Goal: Task Accomplishment & Management: Use online tool/utility

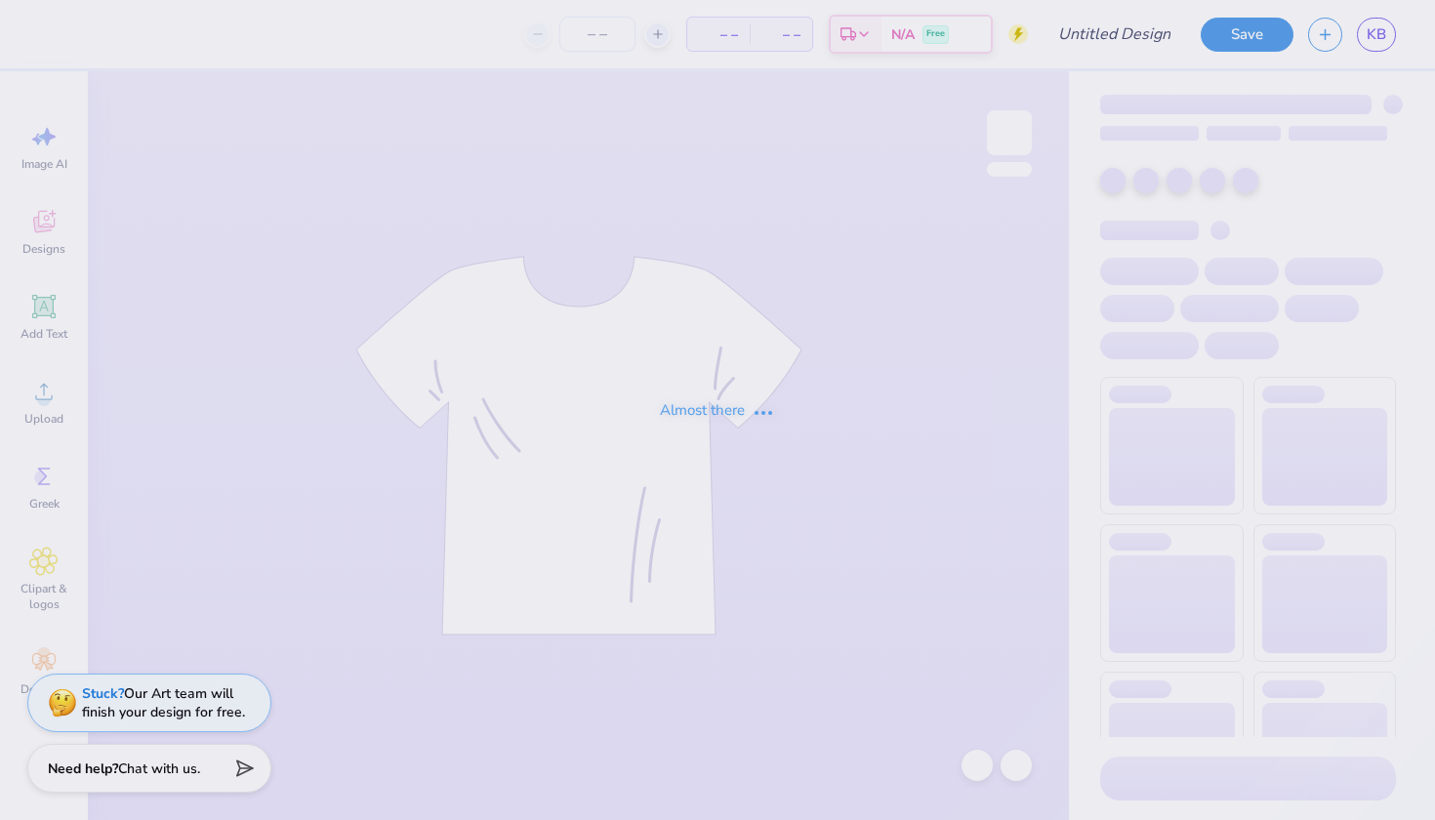
type input "[GEOGRAPHIC_DATA] : [PERSON_NAME]"
type input "24"
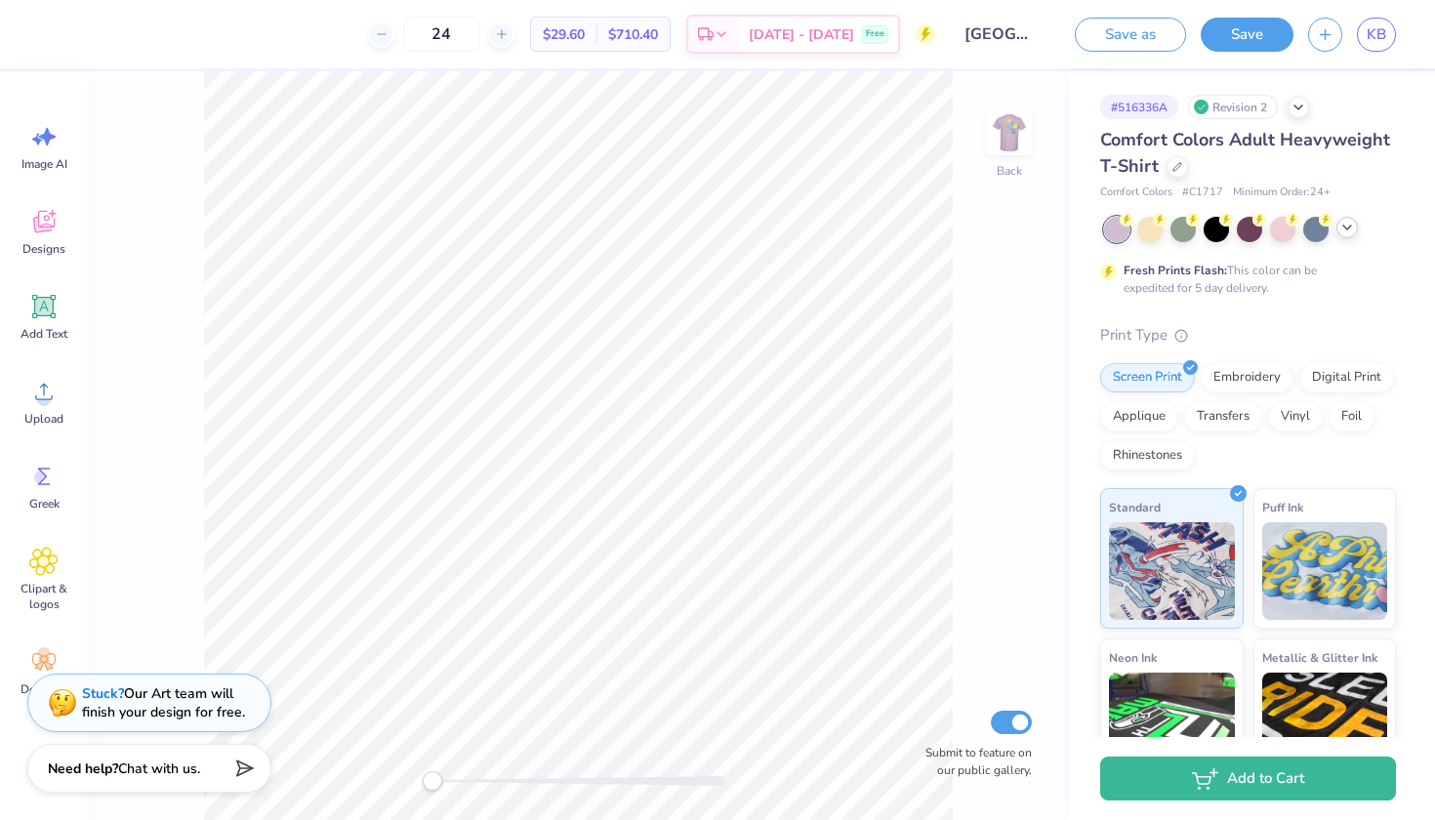
click at [1350, 229] on icon at bounding box center [1348, 228] width 16 height 16
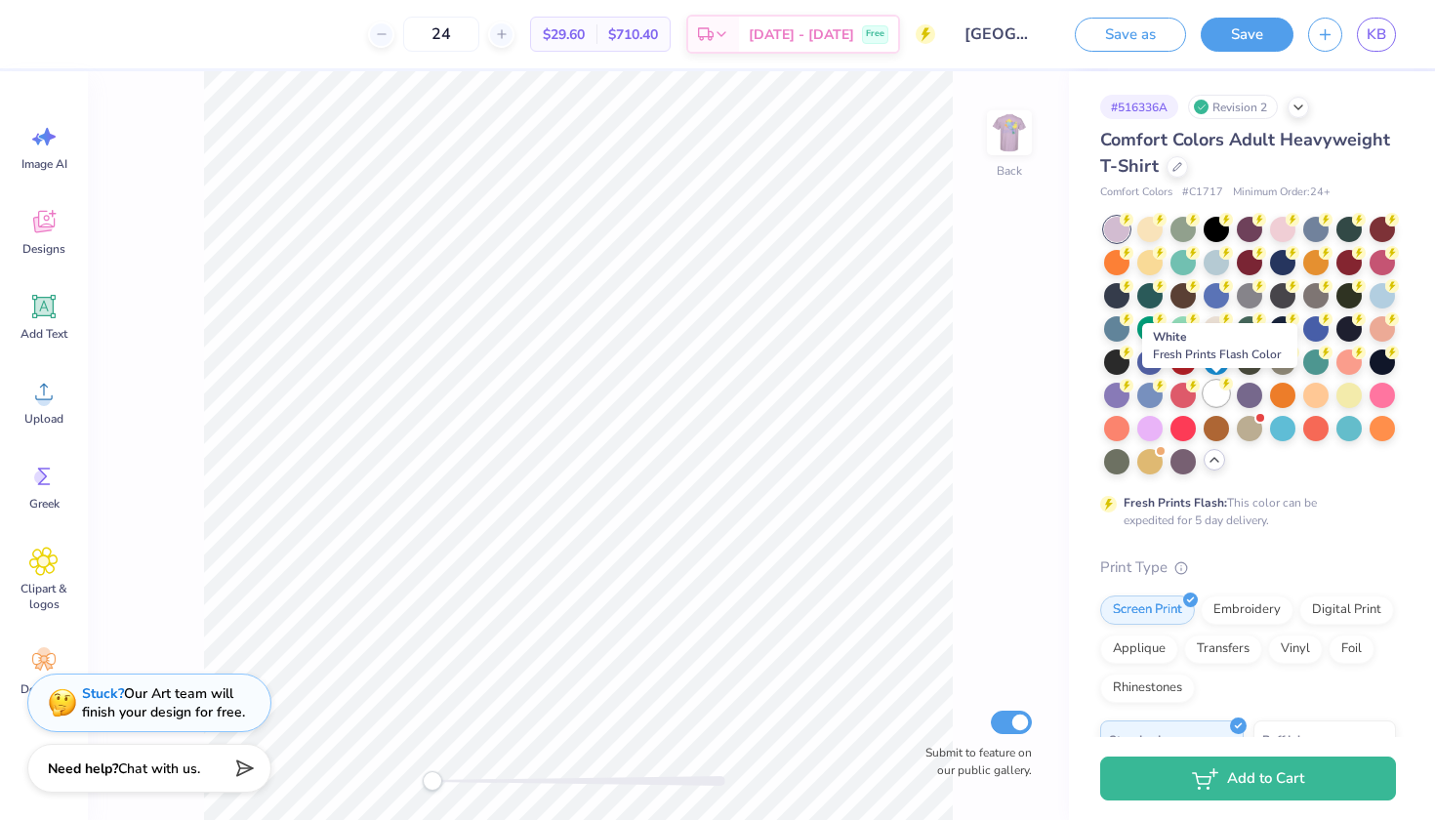
click at [1216, 392] on div at bounding box center [1216, 393] width 25 height 25
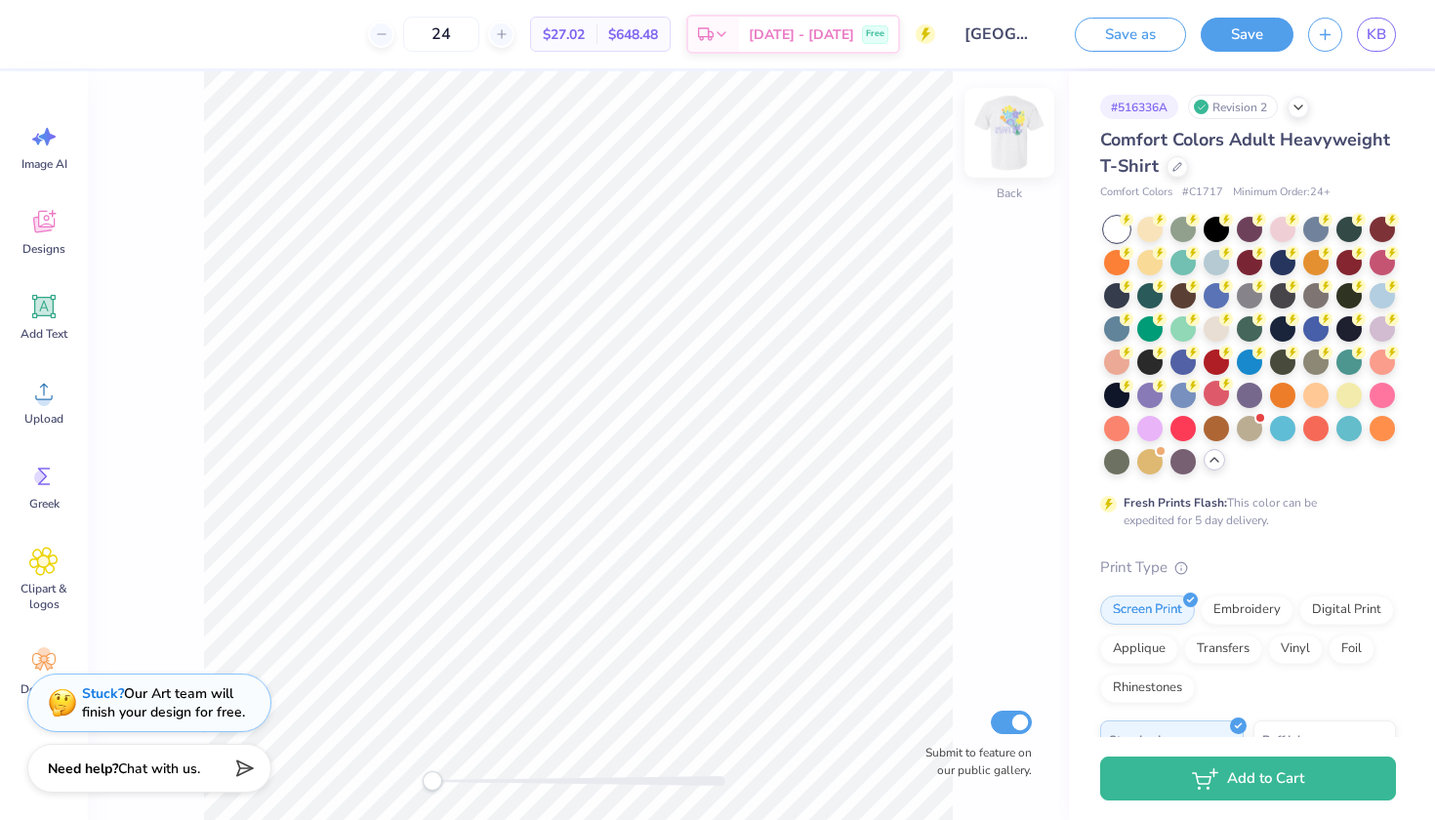
click at [1011, 151] on img at bounding box center [1009, 133] width 78 height 78
type input "5.50"
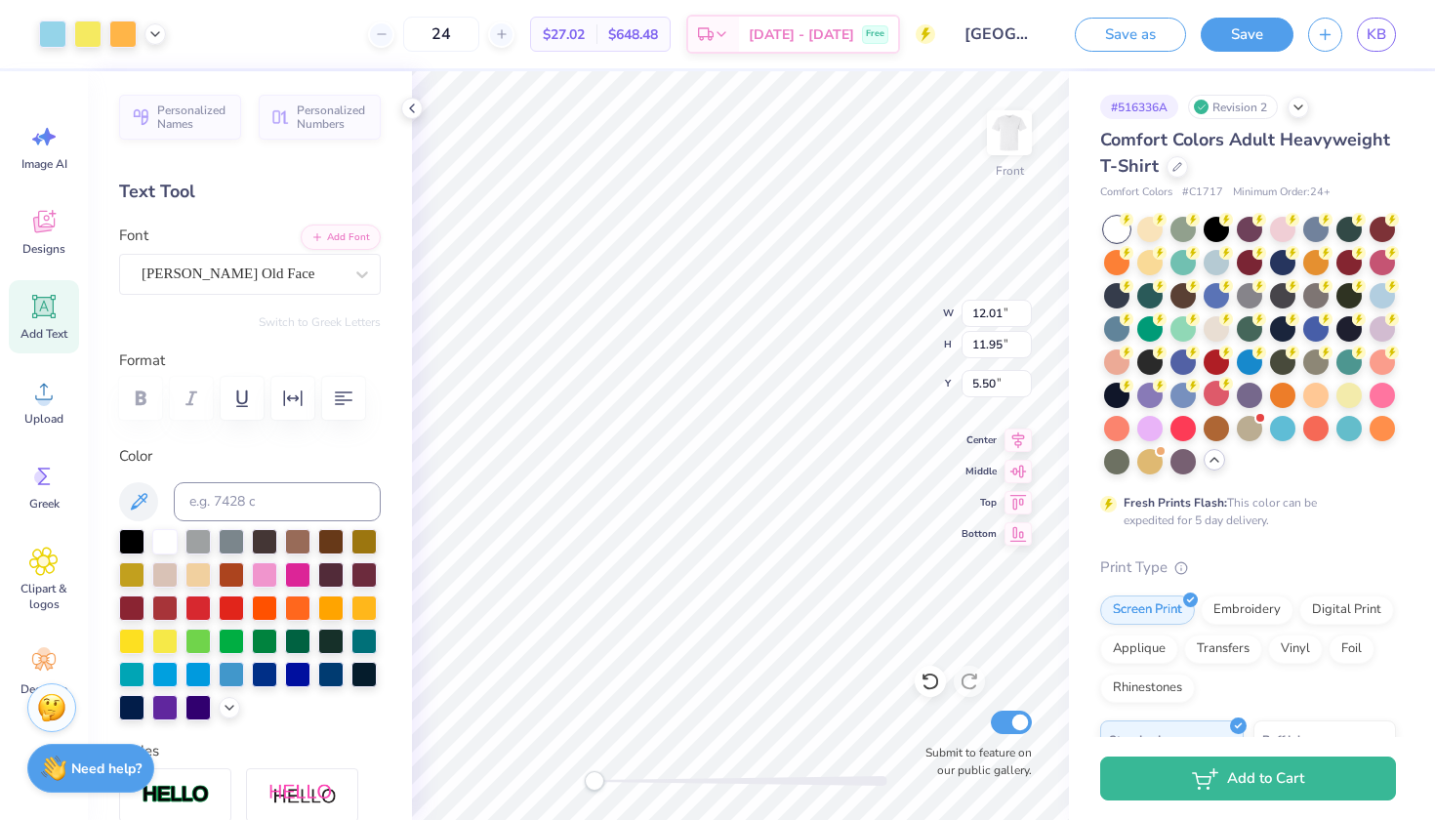
type input "5.30"
type input "6.28"
type input "1.29"
type input "15.46"
click at [154, 25] on icon at bounding box center [155, 32] width 16 height 16
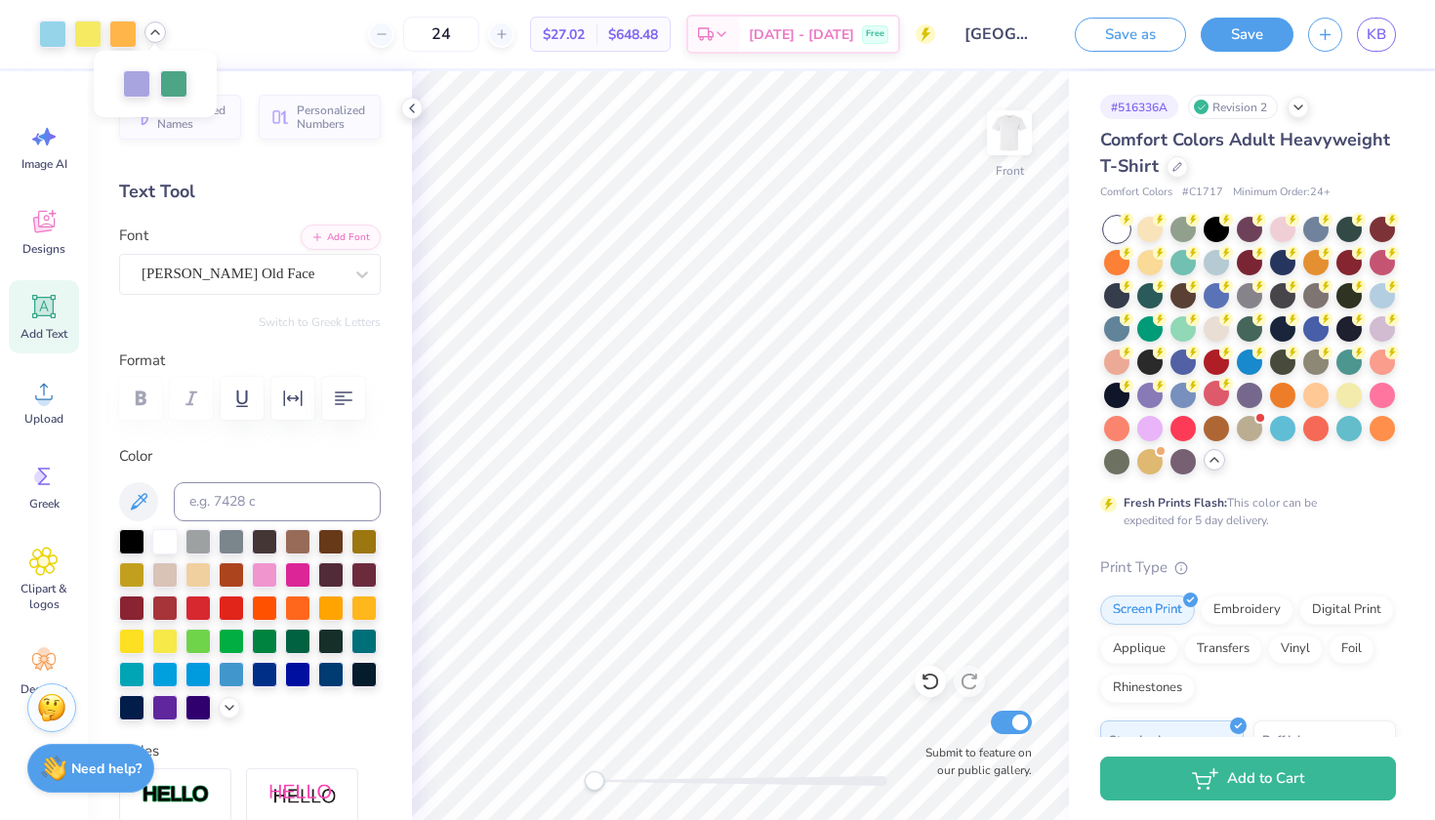
click at [154, 25] on icon at bounding box center [155, 32] width 16 height 16
click at [44, 304] on icon at bounding box center [44, 307] width 19 height 19
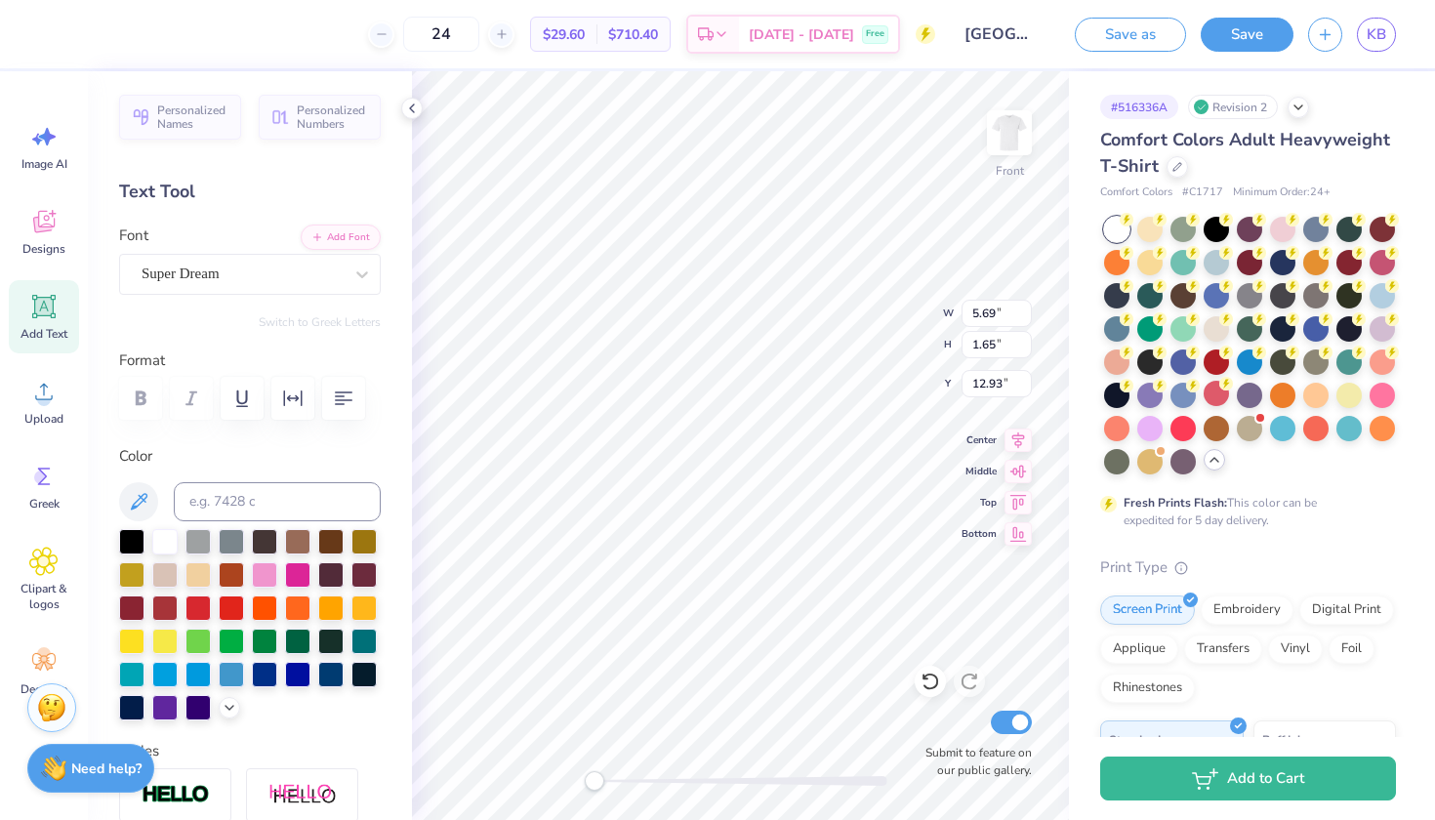
scroll to position [0, 11]
type textarea "WALK TO END ALZHEIMERS"
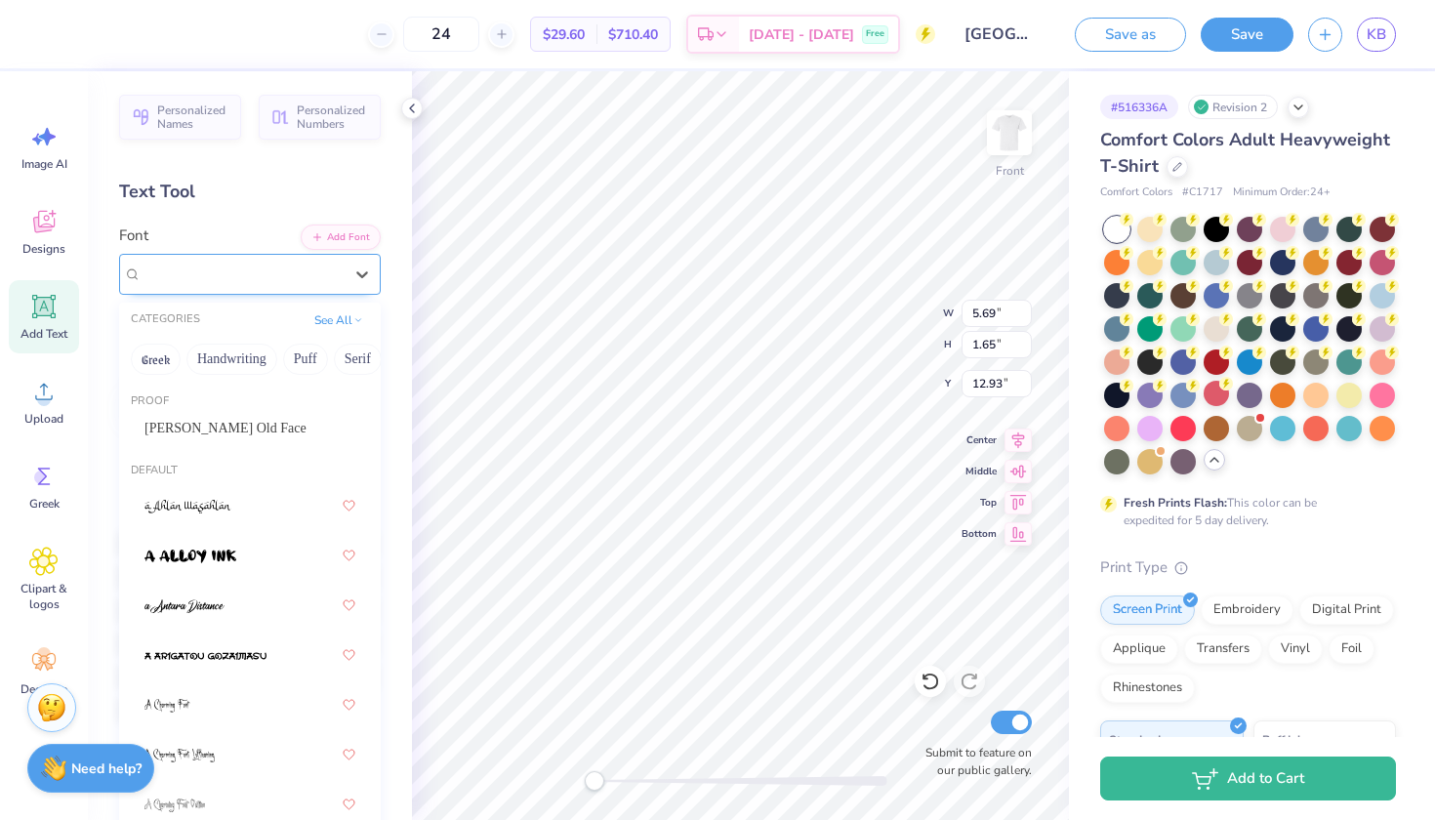
click at [311, 273] on div "Super Dream" at bounding box center [242, 274] width 205 height 30
click at [289, 428] on div "[PERSON_NAME] Old Face" at bounding box center [249, 428] width 211 height 21
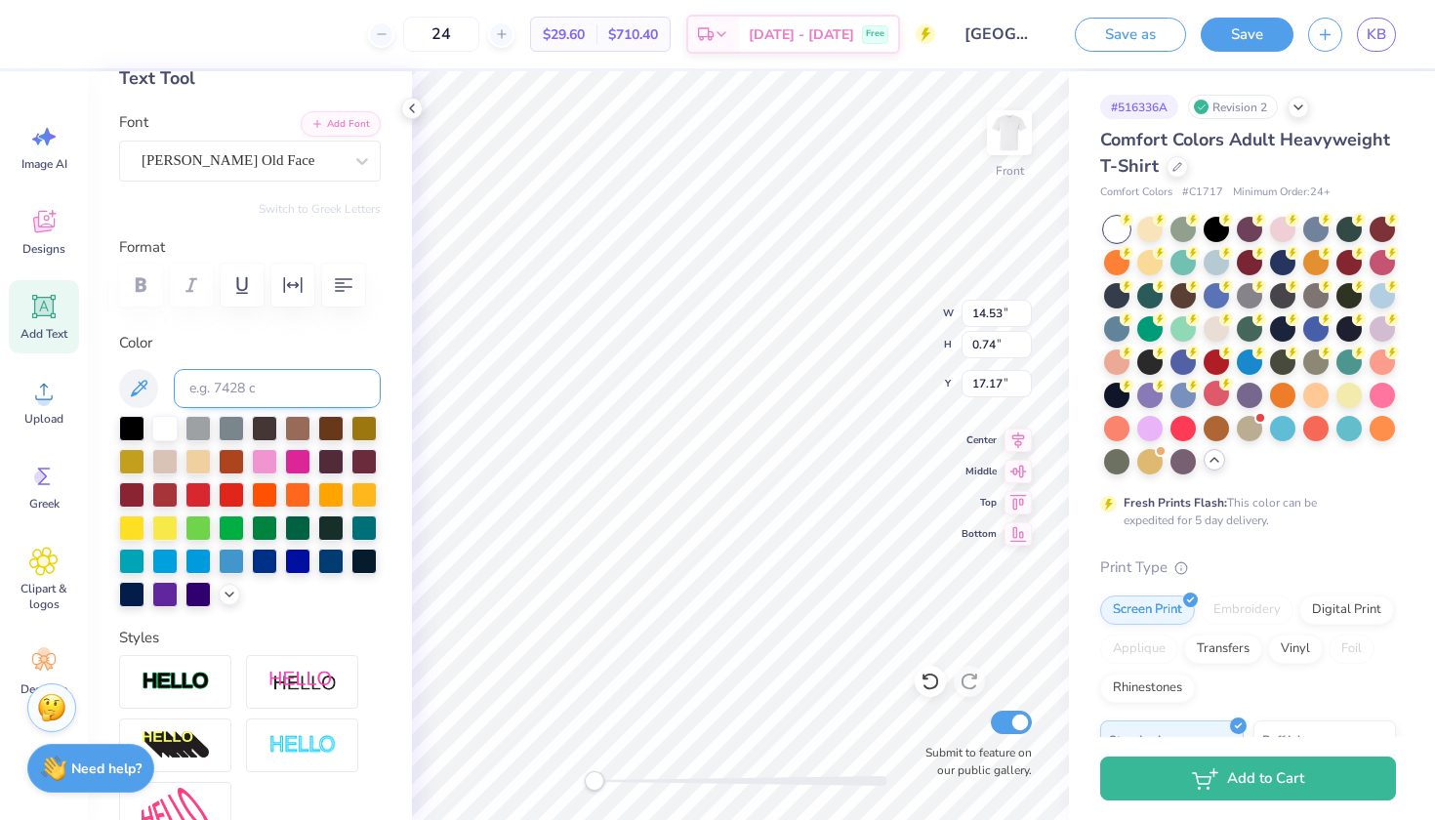
scroll to position [120, 0]
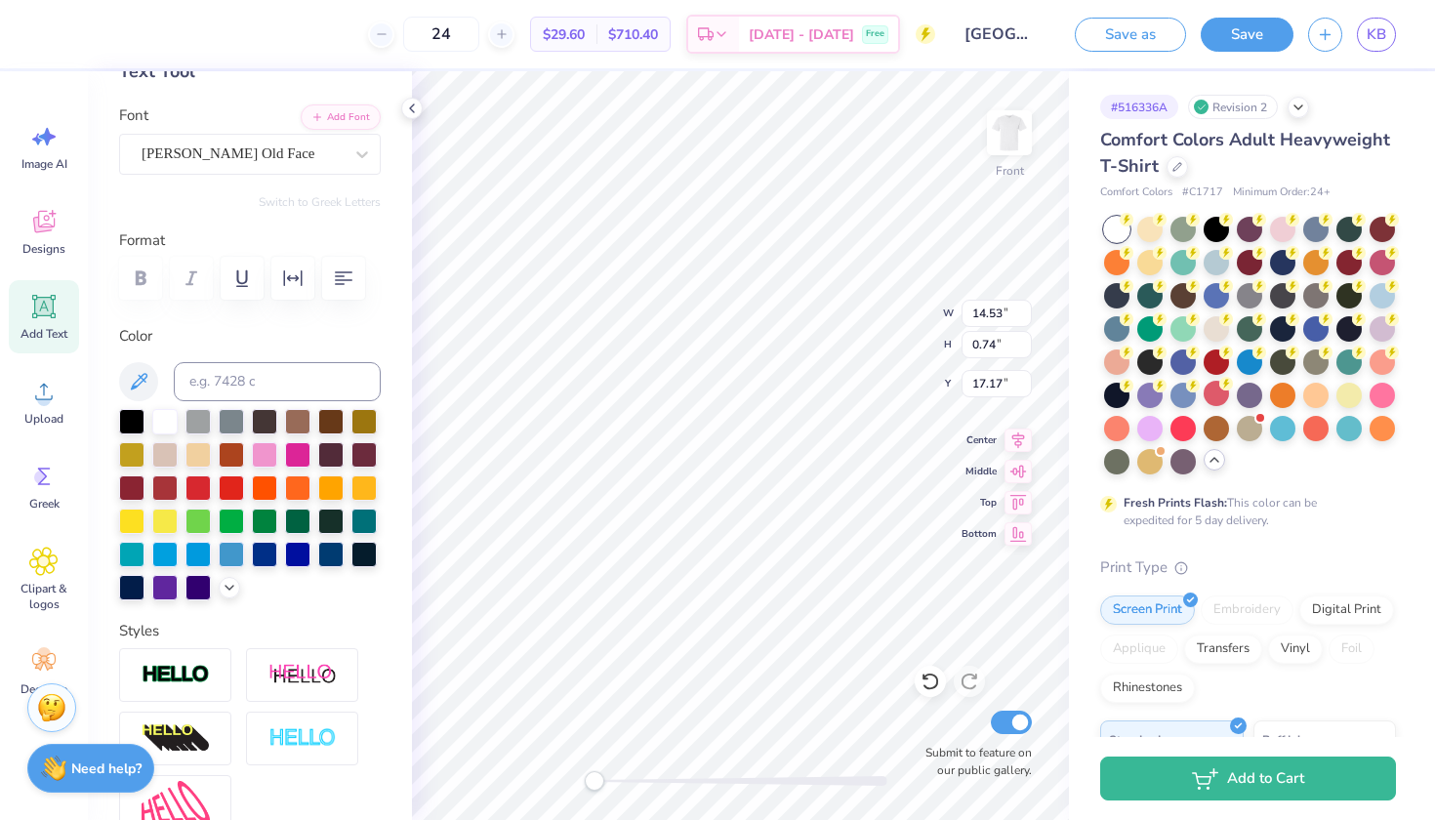
type input "6.28"
type input "1.29"
type input "15.10"
type input "14.53"
type input "0.74"
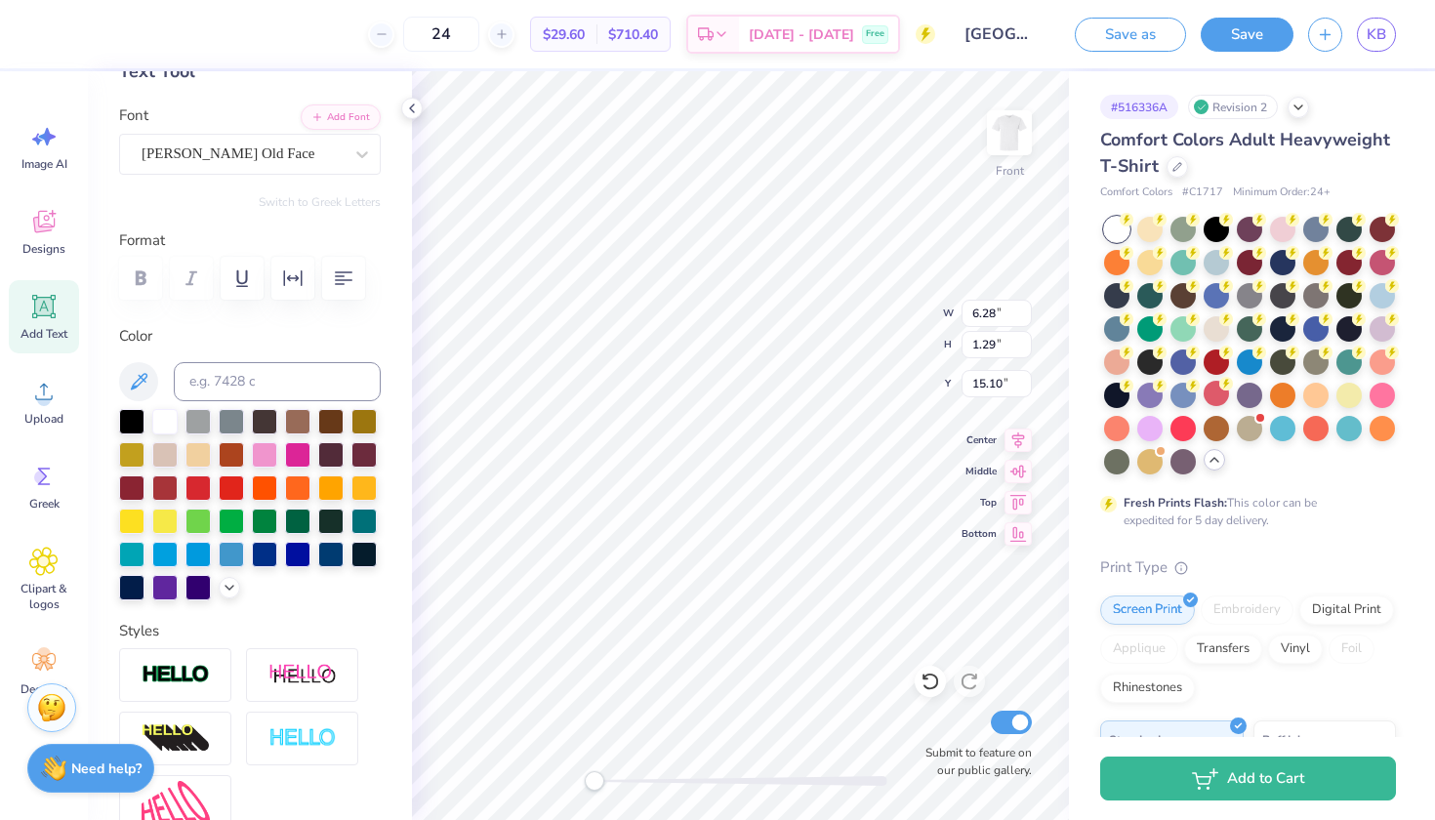
type input "17.17"
click at [227, 589] on icon at bounding box center [230, 586] width 16 height 16
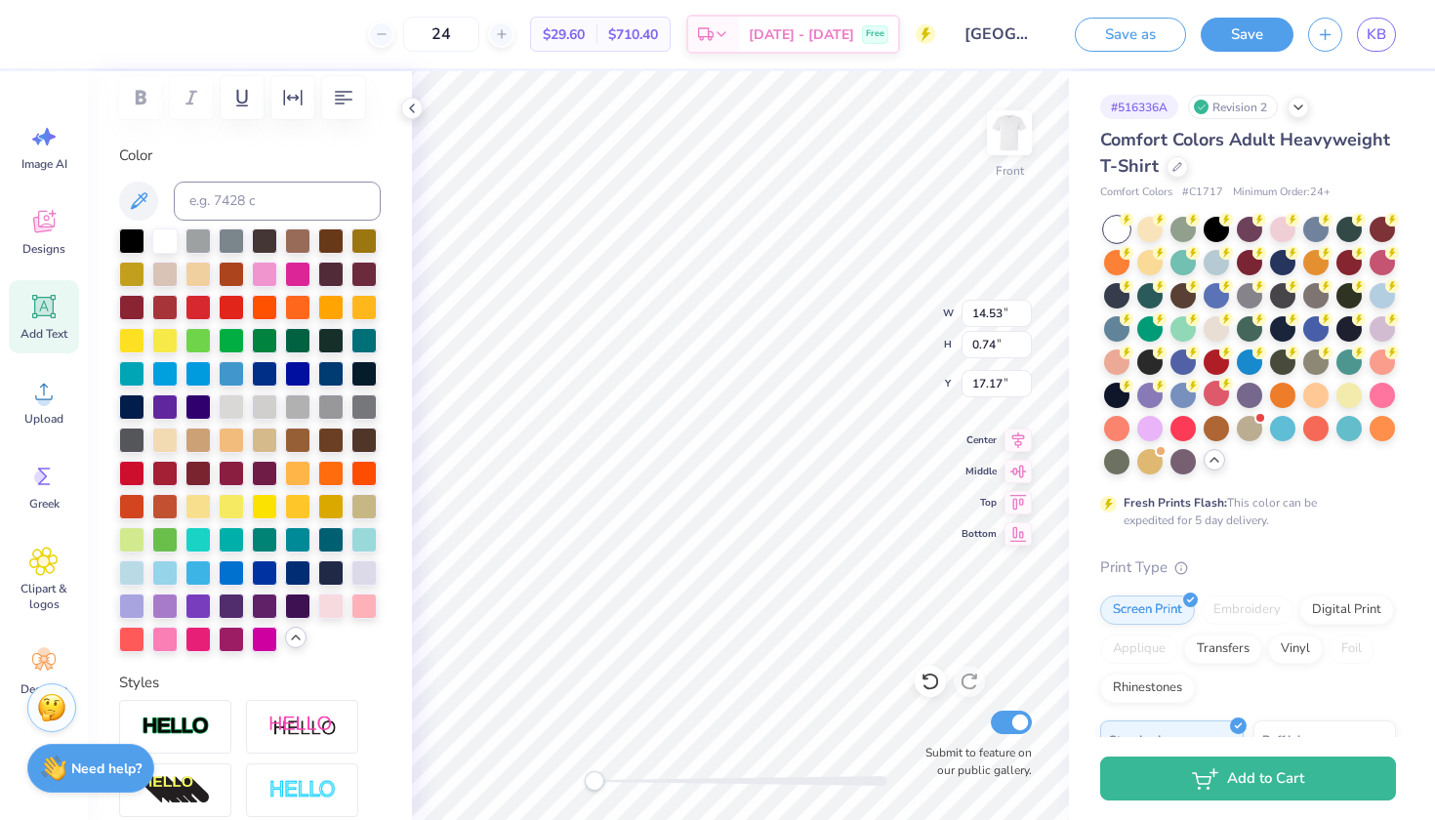
scroll to position [301, 0]
click at [132, 604] on div at bounding box center [131, 604] width 25 height 25
type input "12.95"
type input "0.66"
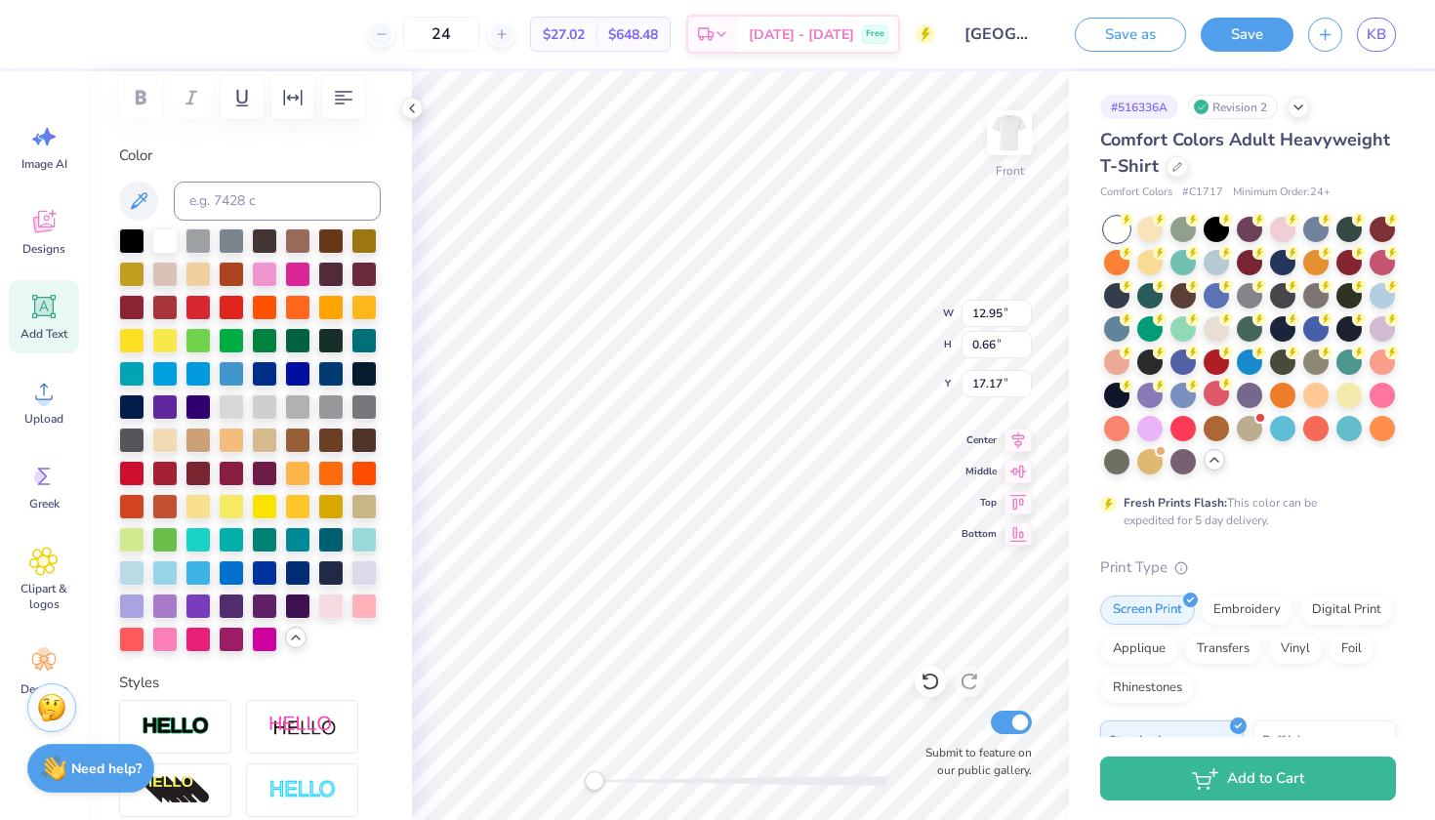
type input "7.88"
type input "0.40"
type textarea "WALK TO END ALZHEIMERS"
type input "6.33"
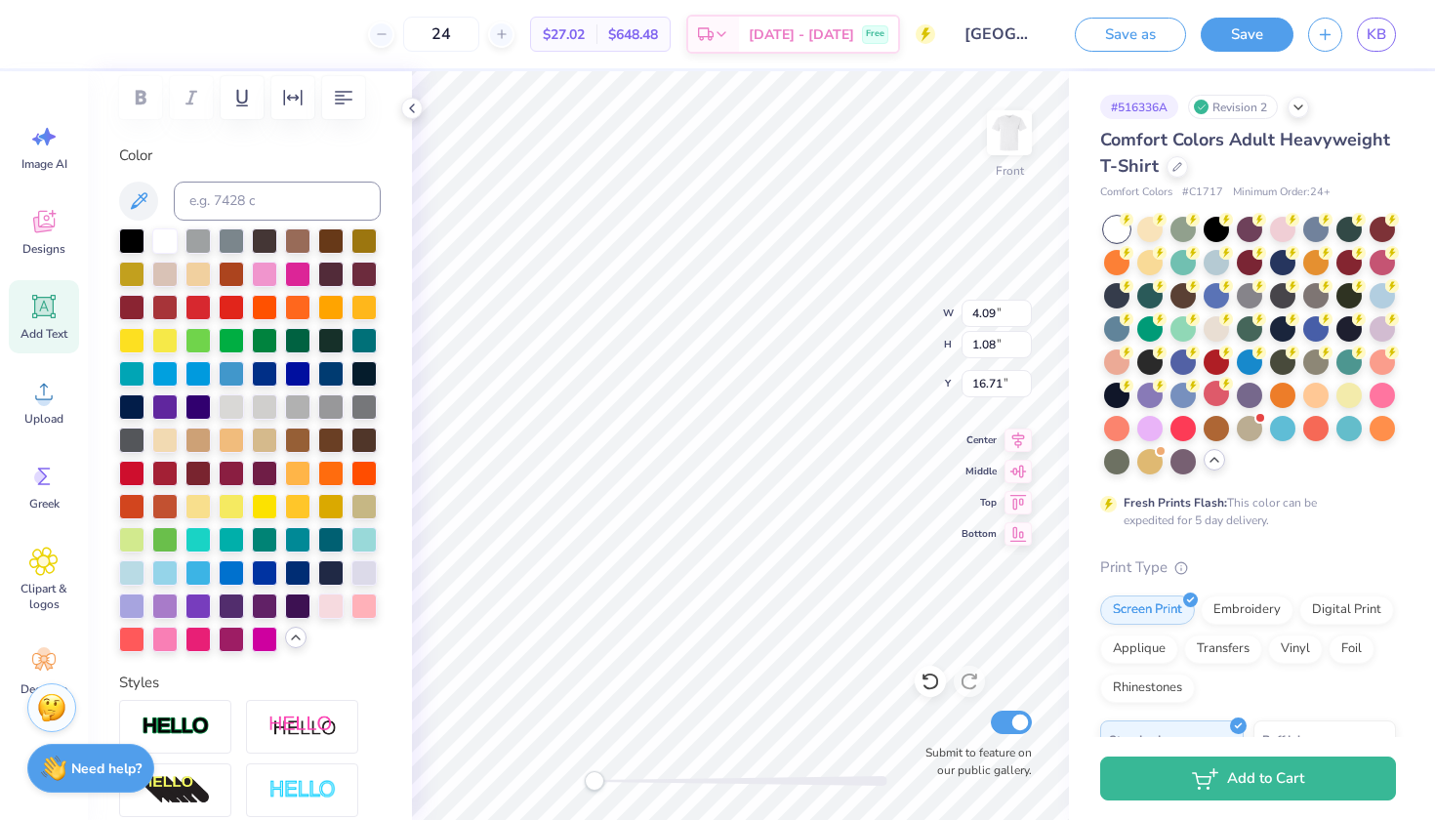
type input "1.67"
type input "11.56"
type input "12.73"
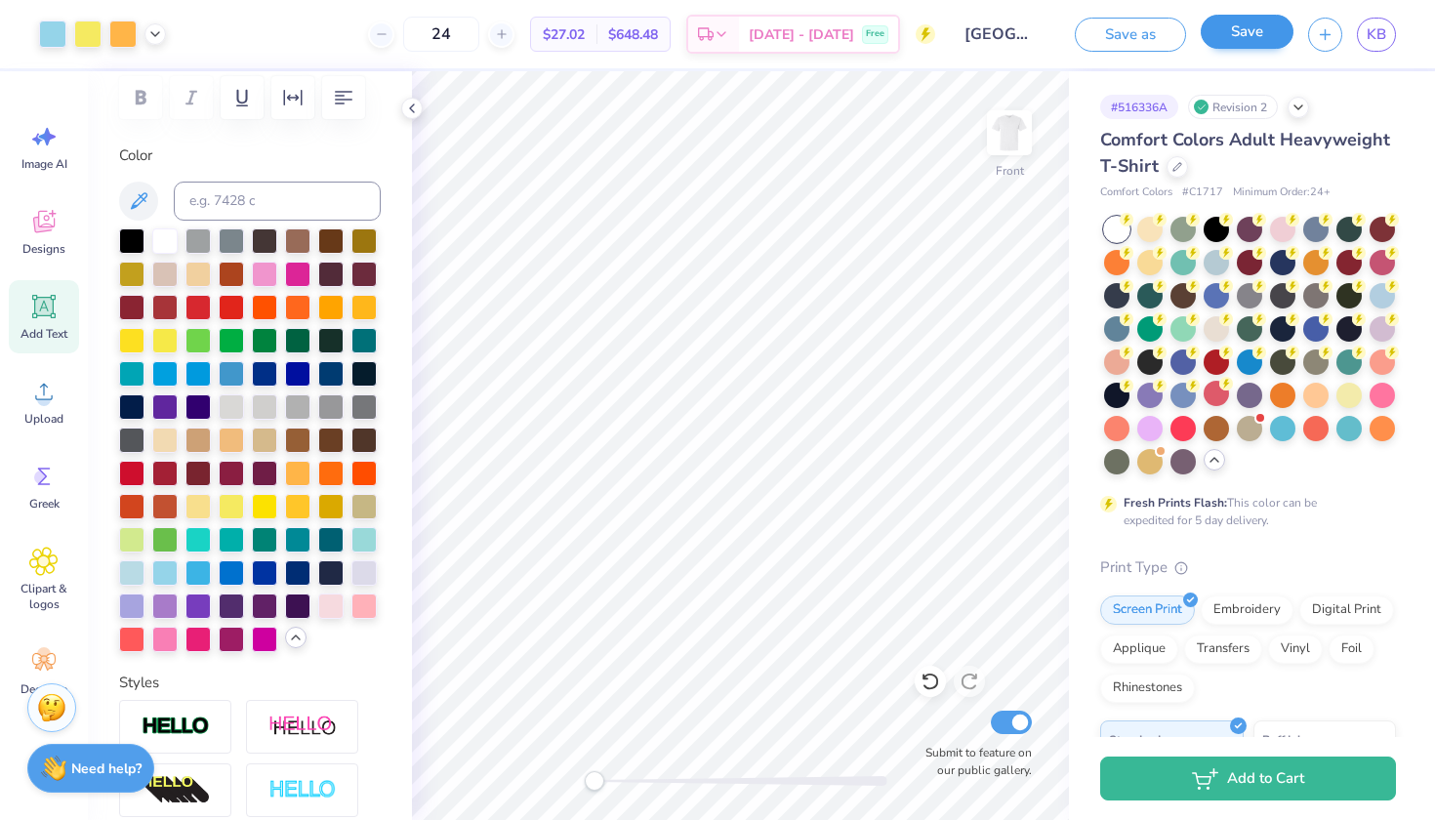
click at [1246, 39] on button "Save" at bounding box center [1247, 32] width 93 height 34
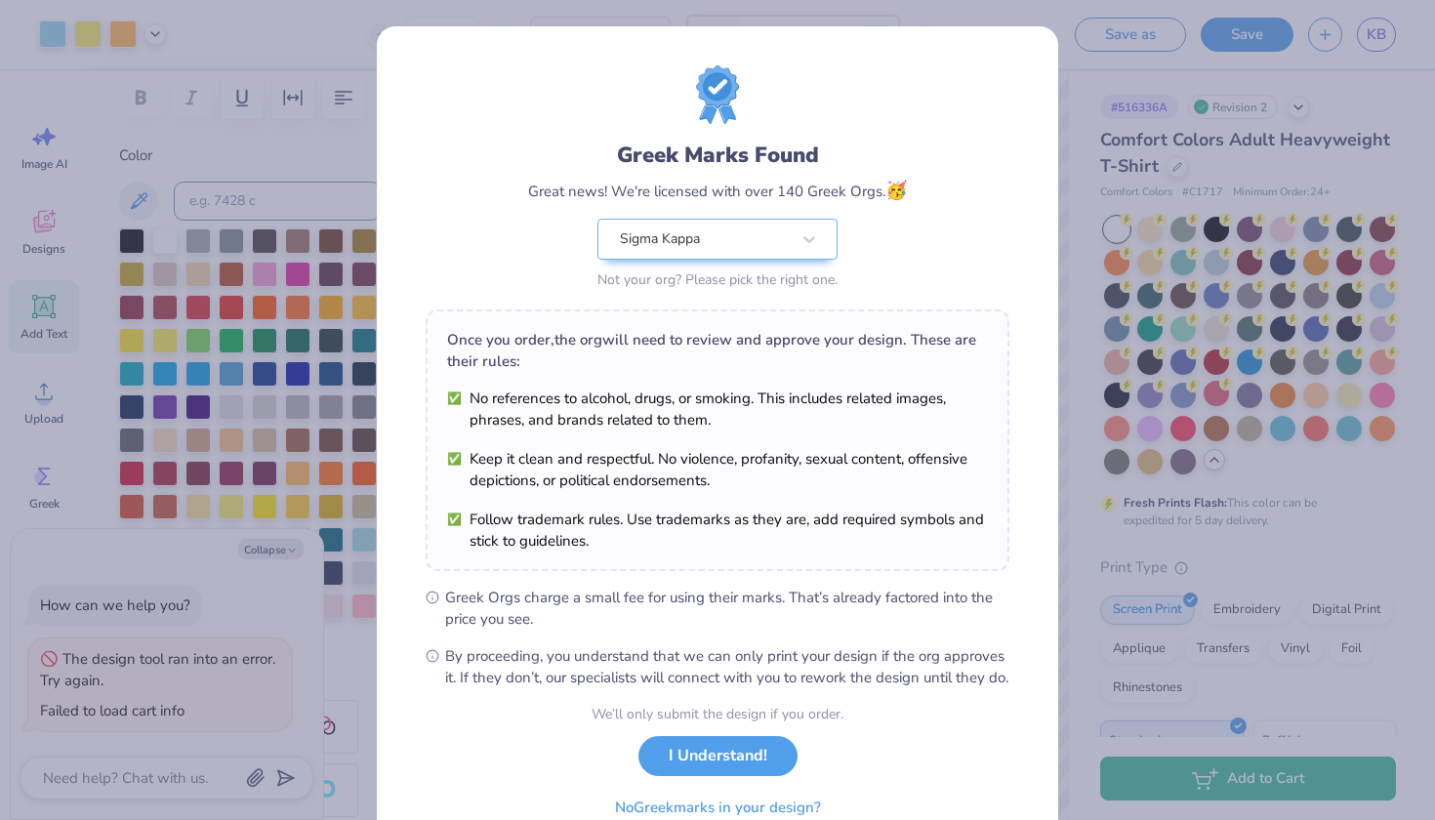
type textarea "x"
